Goal: Navigation & Orientation: Find specific page/section

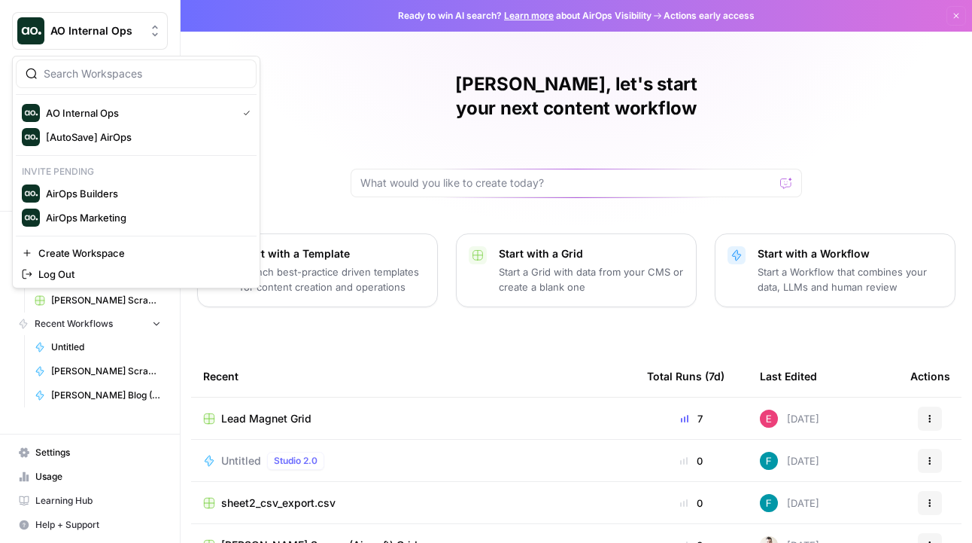
click at [153, 40] on button "AO Internal Ops" at bounding box center [90, 31] width 156 height 38
click at [133, 193] on span "AirOps Builders" at bounding box center [145, 193] width 199 height 15
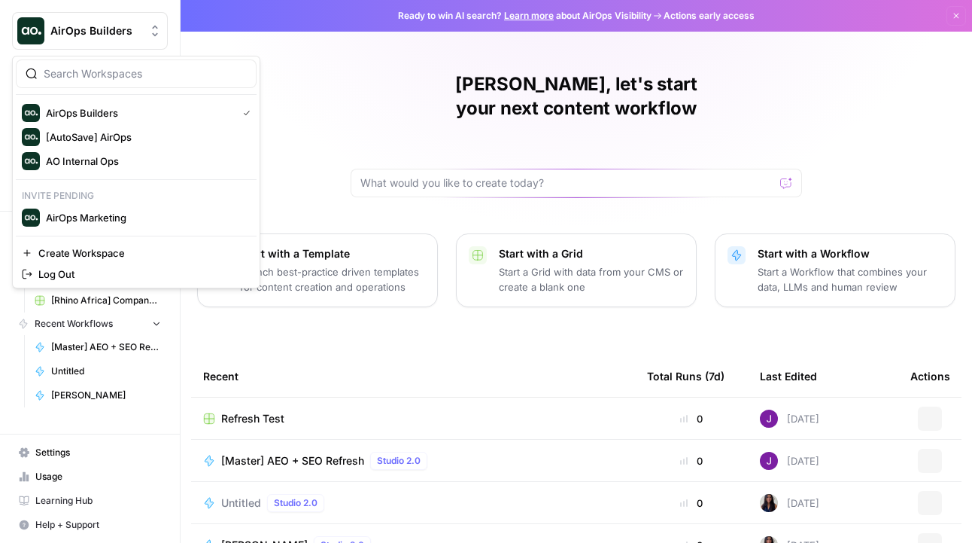
click at [141, 35] on span "AirOps Builders" at bounding box center [95, 30] width 91 height 15
click at [86, 220] on span "AirOps Marketing" at bounding box center [145, 217] width 199 height 15
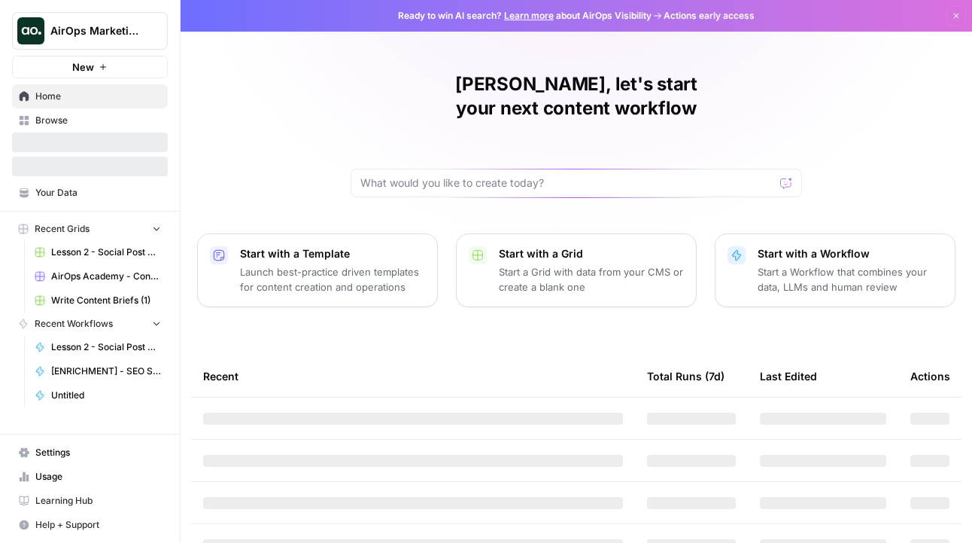
click at [135, 29] on span "AirOps Marketing" at bounding box center [95, 30] width 91 height 15
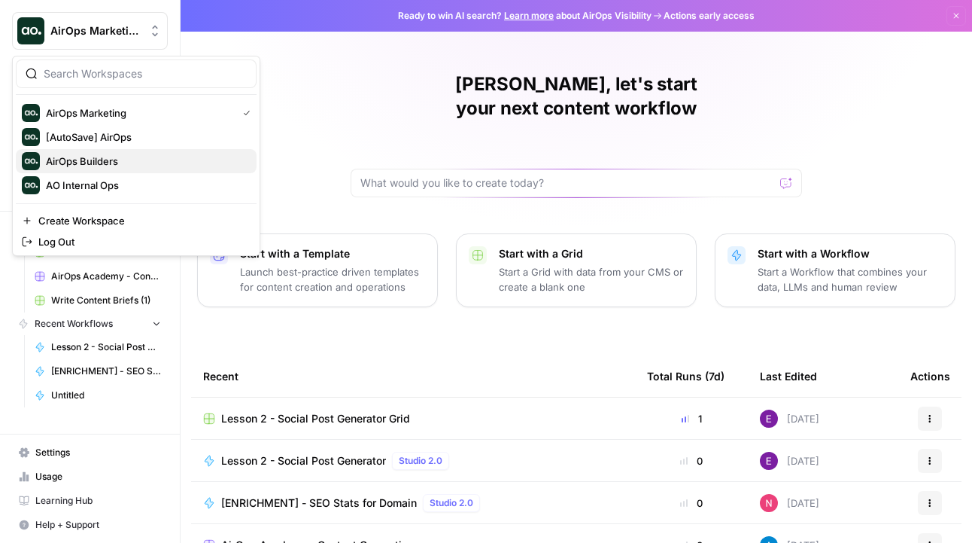
click at [133, 165] on span "AirOps Builders" at bounding box center [145, 161] width 199 height 15
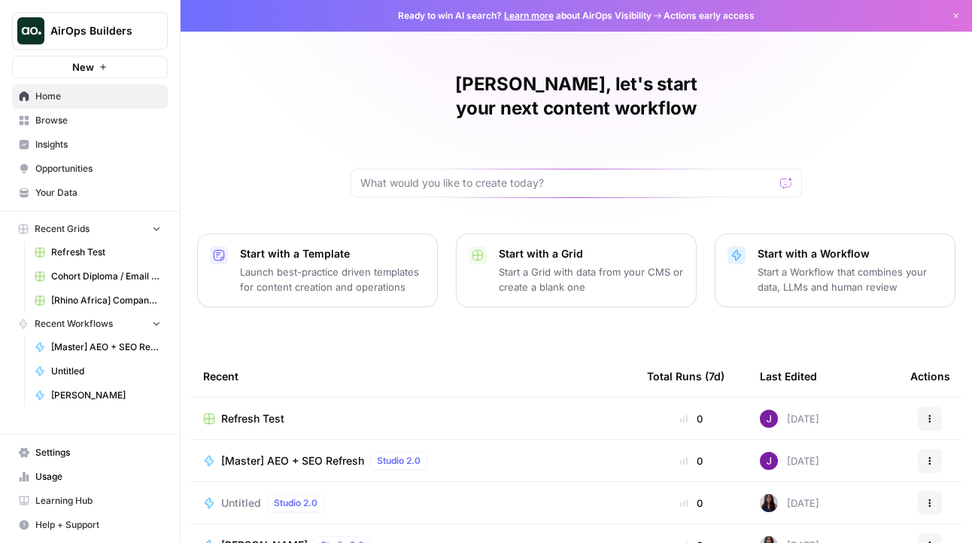
click at [68, 166] on span "Opportunities" at bounding box center [98, 169] width 126 height 14
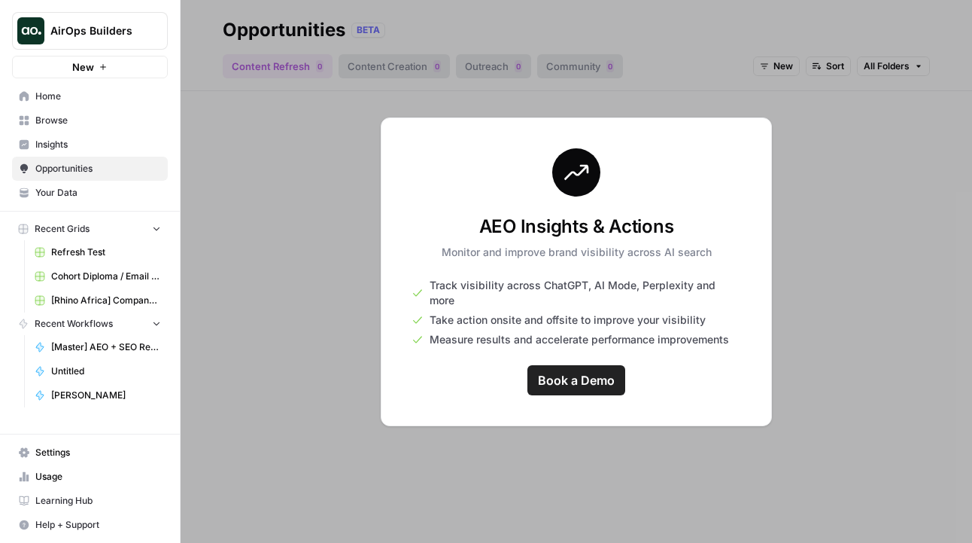
click at [42, 138] on span "Insights" at bounding box center [98, 145] width 126 height 14
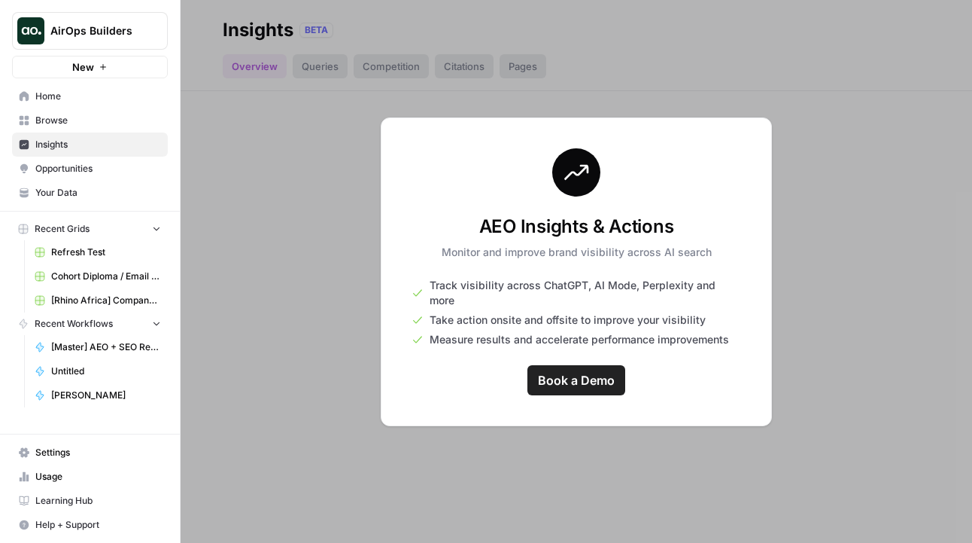
click at [147, 24] on div "AirOps Builders" at bounding box center [106, 30] width 112 height 15
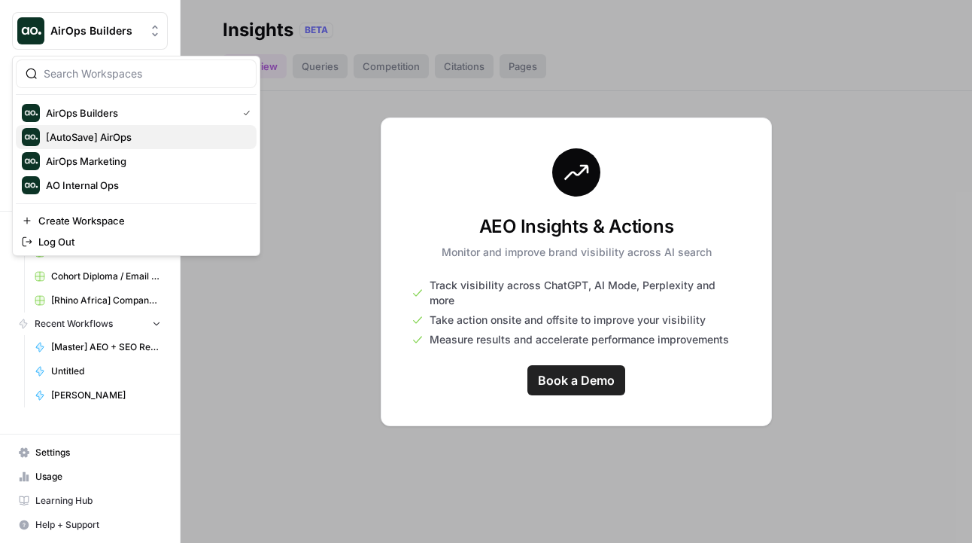
click at [96, 131] on span "[AutoSave] AirOps" at bounding box center [145, 136] width 199 height 15
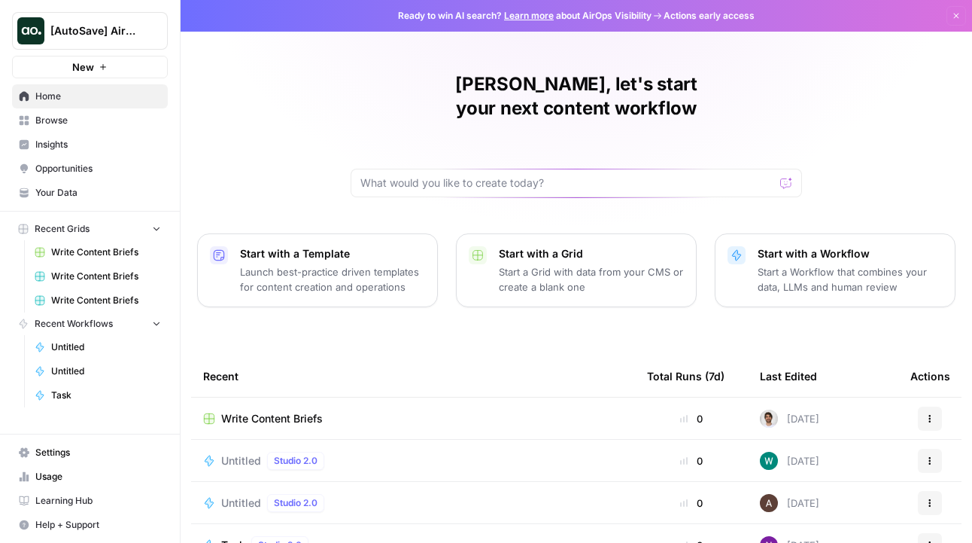
click at [95, 147] on span "Insights" at bounding box center [98, 145] width 126 height 14
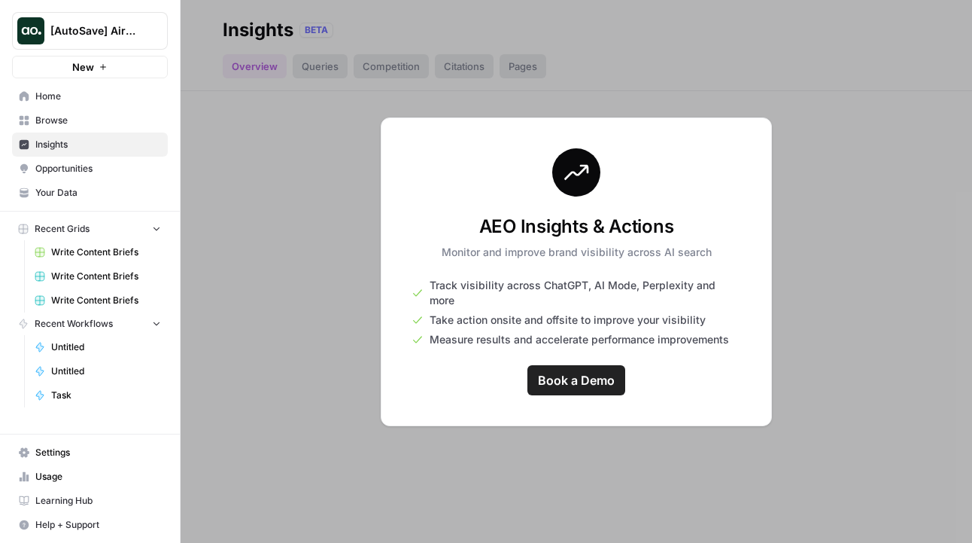
click at [106, 35] on span "[AutoSave] AirOps" at bounding box center [95, 30] width 91 height 15
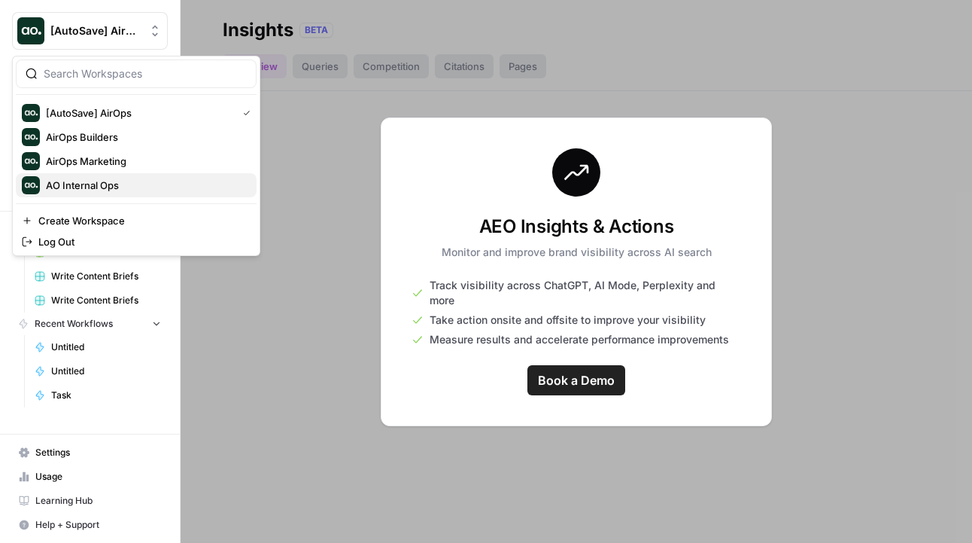
click at [109, 179] on span "AO Internal Ops" at bounding box center [145, 185] width 199 height 15
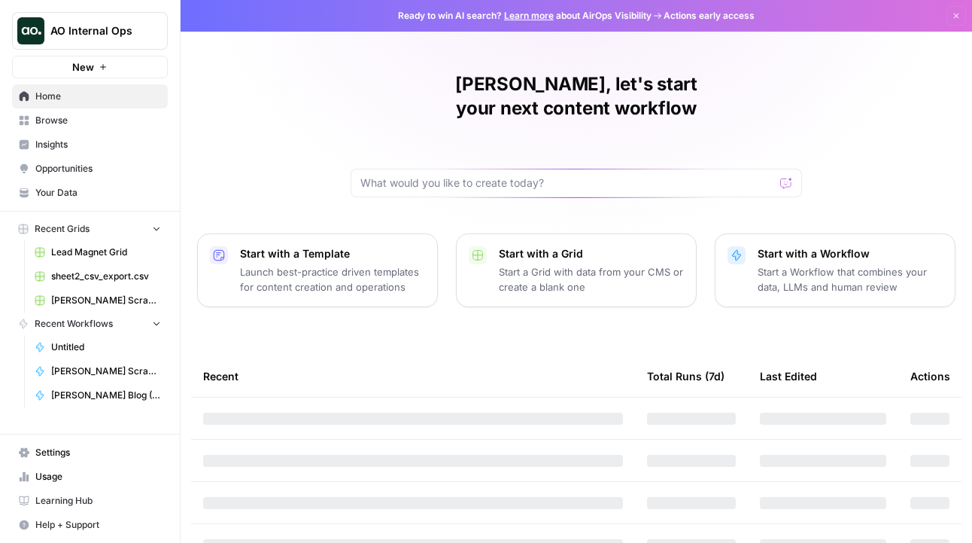
click at [78, 146] on span "Insights" at bounding box center [98, 145] width 126 height 14
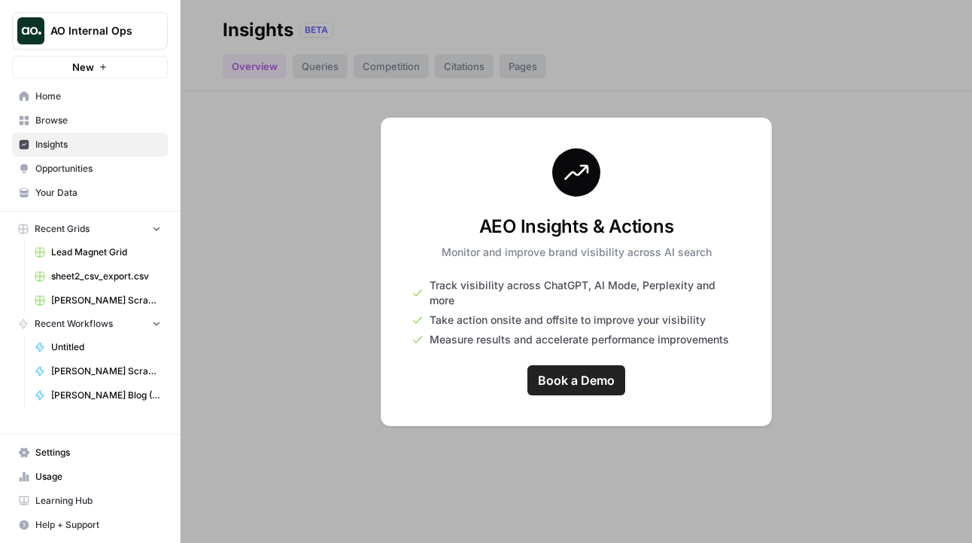
click at [84, 164] on span "Opportunities" at bounding box center [98, 169] width 126 height 14
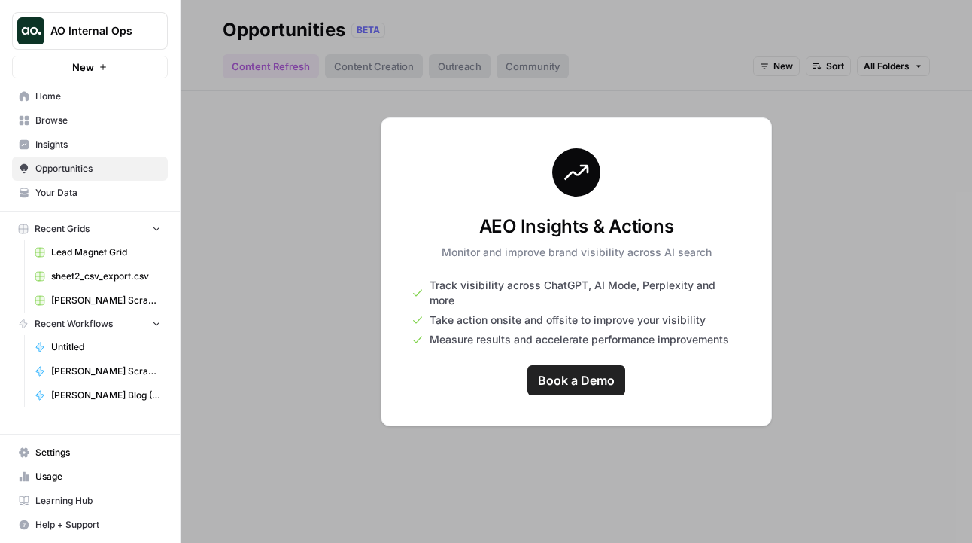
click at [74, 99] on span "Home" at bounding box center [98, 97] width 126 height 14
